Goal: Find specific page/section

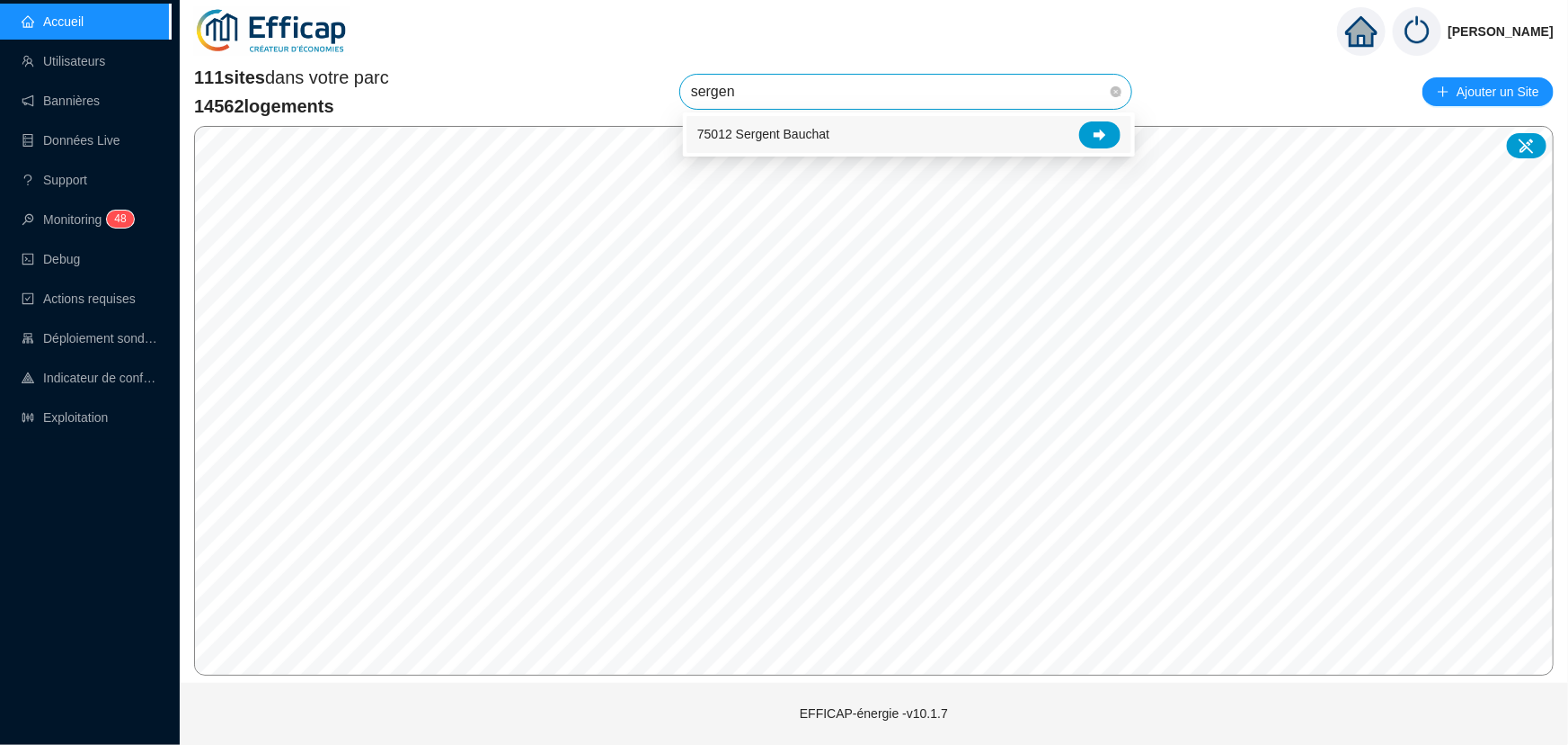
type input "[PERSON_NAME]"
click at [1107, 130] on div at bounding box center [1100, 135] width 42 height 27
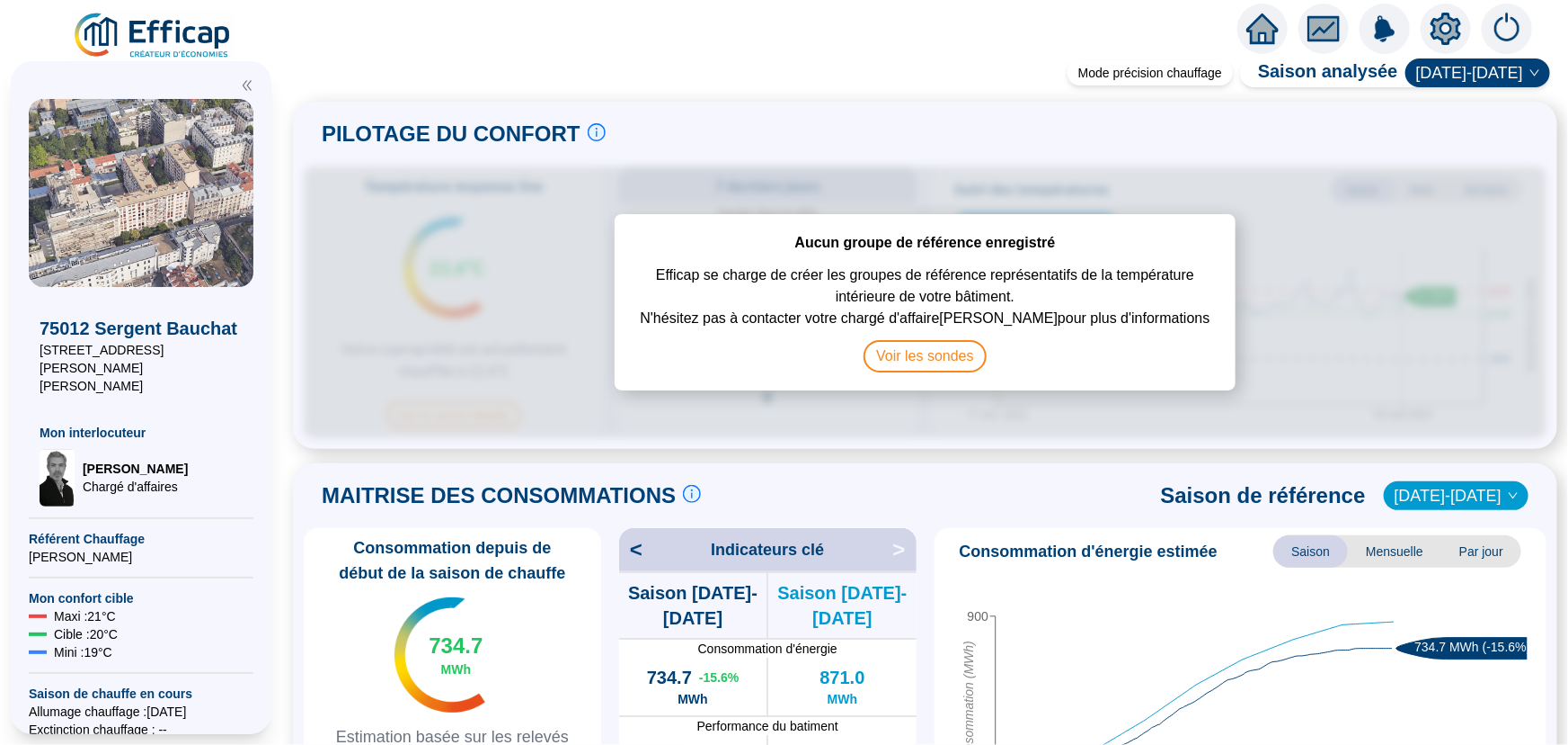
click at [927, 360] on span "Voir les sondes" at bounding box center [925, 357] width 123 height 33
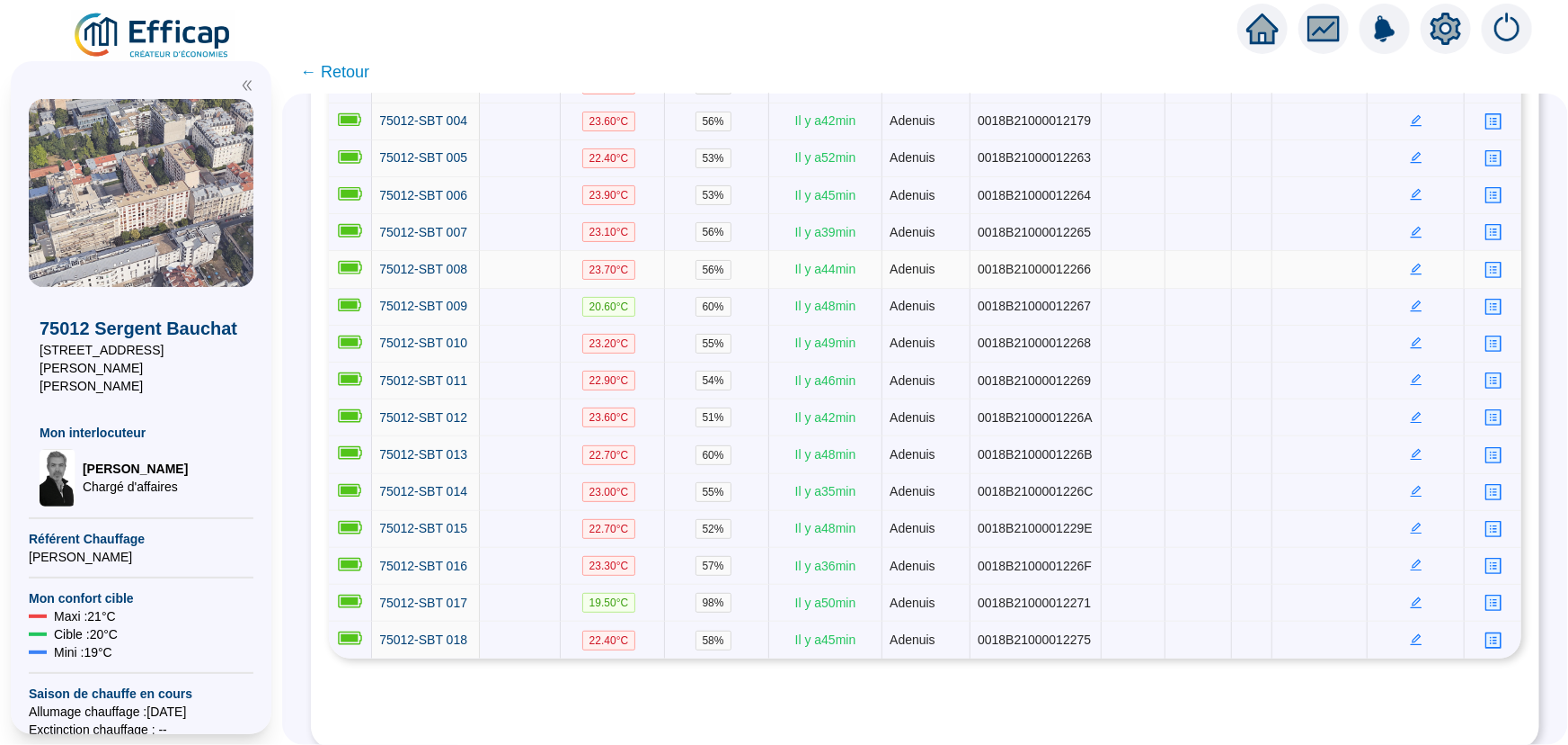
scroll to position [429, 0]
